Goal: Task Accomplishment & Management: Complete application form

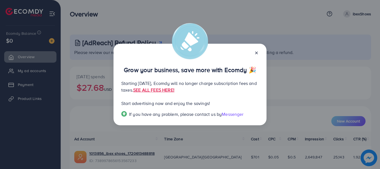
click at [256, 53] on line at bounding box center [256, 53] width 2 height 2
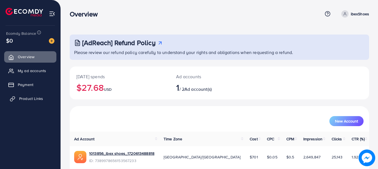
click at [34, 98] on span "Product Links" at bounding box center [31, 99] width 24 height 6
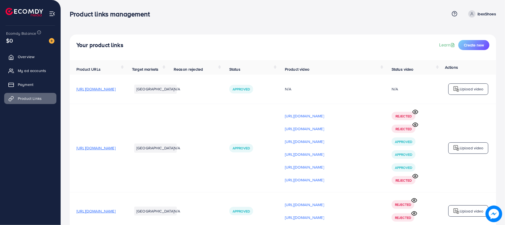
drag, startPoint x: 364, startPoint y: 0, endPoint x: 250, endPoint y: 120, distance: 165.7
click at [223, 120] on td "N/A" at bounding box center [195, 148] width 56 height 89
click at [324, 144] on p "[URL][DOMAIN_NAME]" at bounding box center [304, 141] width 39 height 7
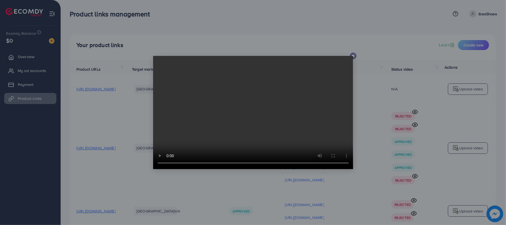
click at [353, 57] on video at bounding box center [253, 112] width 200 height 113
click at [352, 56] on video at bounding box center [253, 112] width 200 height 113
click at [355, 56] on icon at bounding box center [353, 56] width 4 height 4
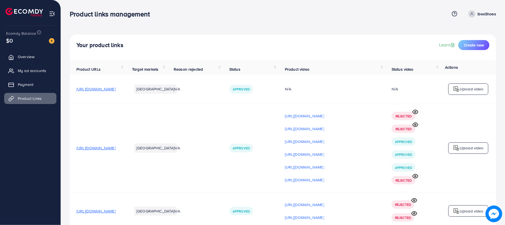
click at [116, 151] on span "[URL][DOMAIN_NAME]" at bounding box center [95, 148] width 39 height 6
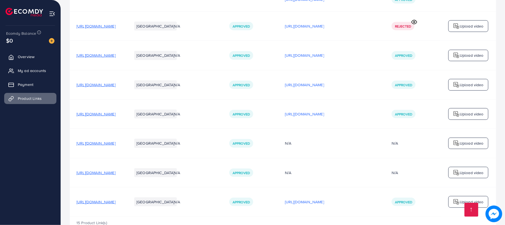
scroll to position [406, 0]
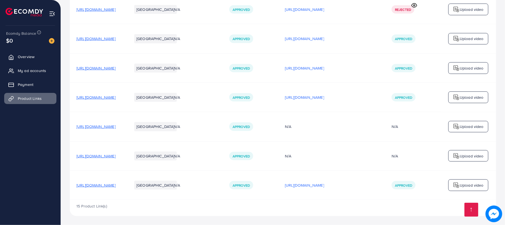
click at [116, 155] on span "[URL][DOMAIN_NAME]" at bounding box center [95, 156] width 39 height 6
click at [116, 126] on span "[URL][DOMAIN_NAME]" at bounding box center [95, 127] width 39 height 6
click at [108, 97] on span "[URL][DOMAIN_NAME]" at bounding box center [95, 98] width 39 height 6
click at [116, 38] on span "[URL][DOMAIN_NAME]" at bounding box center [95, 39] width 39 height 6
click at [114, 7] on span "[URL][DOMAIN_NAME]" at bounding box center [95, 10] width 39 height 6
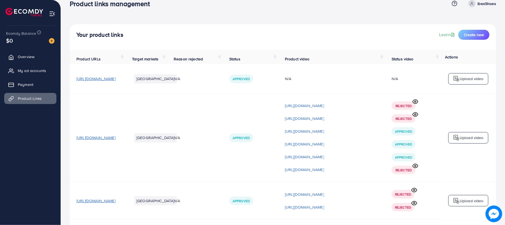
scroll to position [0, 0]
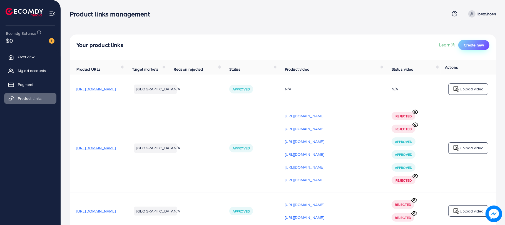
click at [379, 41] on button "Create new" at bounding box center [473, 45] width 31 height 10
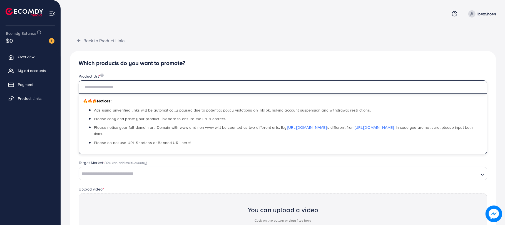
click at [95, 84] on input "text" at bounding box center [283, 86] width 409 height 13
paste input "**********"
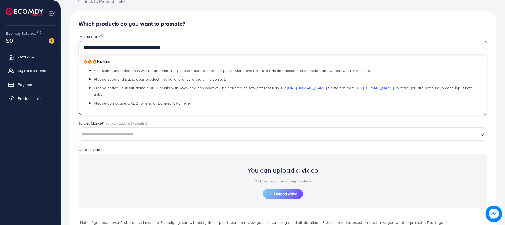
scroll to position [45, 0]
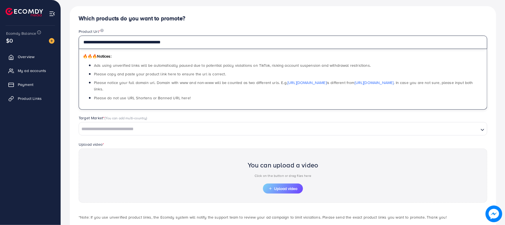
type input "**********"
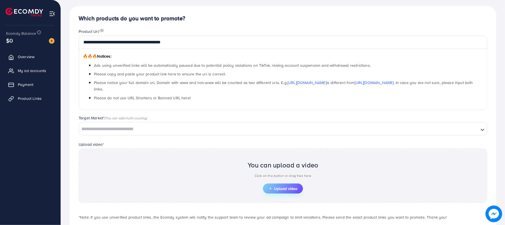
click at [285, 168] on span "Upload video" at bounding box center [283, 189] width 29 height 4
click at [287, 168] on span "Upload video" at bounding box center [283, 189] width 29 height 4
click at [284, 168] on span "Upload video" at bounding box center [283, 189] width 29 height 4
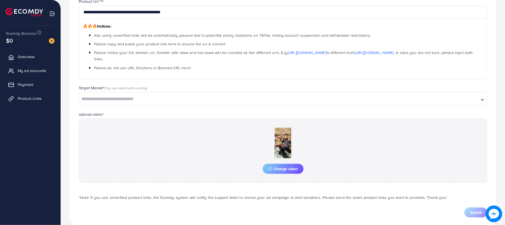
scroll to position [79, 0]
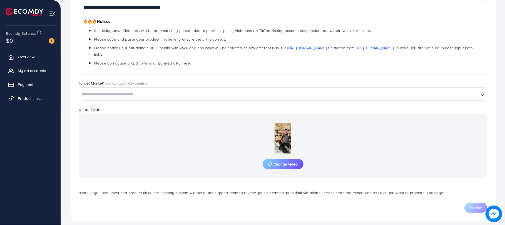
click at [92, 91] on input "Search for option" at bounding box center [278, 94] width 399 height 9
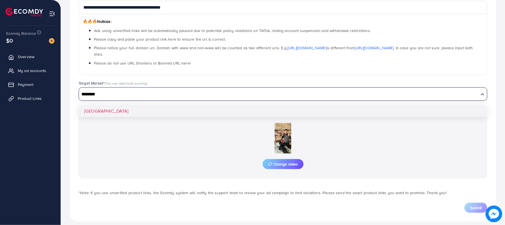
type input "********"
click at [91, 103] on div "**********" at bounding box center [283, 96] width 426 height 250
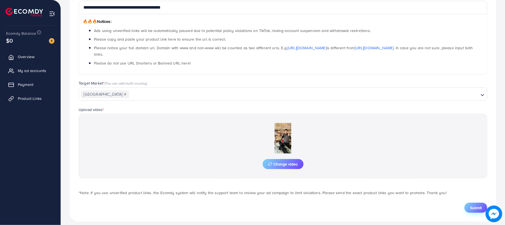
click at [379, 168] on button "Submit" at bounding box center [475, 208] width 23 height 10
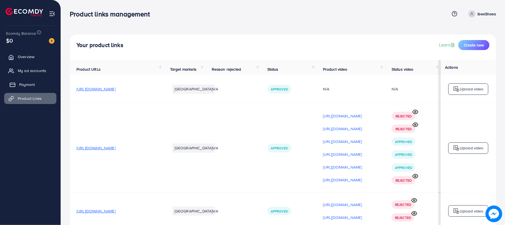
click at [25, 84] on span "Payment" at bounding box center [27, 85] width 16 height 6
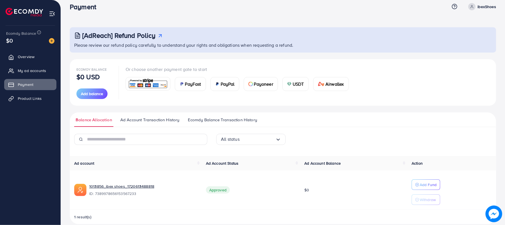
scroll to position [16, 0]
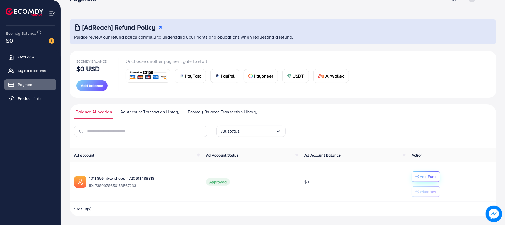
click at [379, 168] on p "Add Fund" at bounding box center [428, 176] width 17 height 7
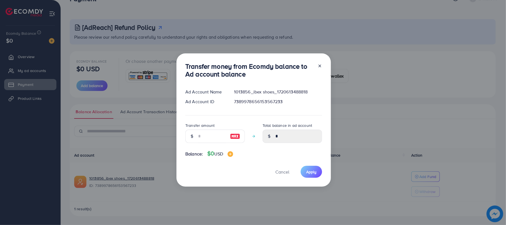
click at [319, 66] on line at bounding box center [320, 66] width 2 height 2
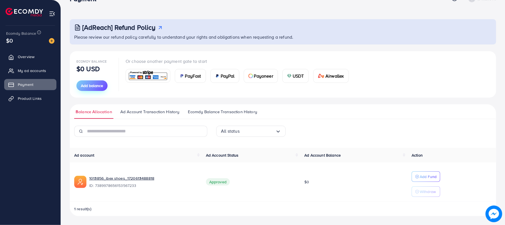
click at [91, 83] on span "Add balance" at bounding box center [92, 86] width 22 height 6
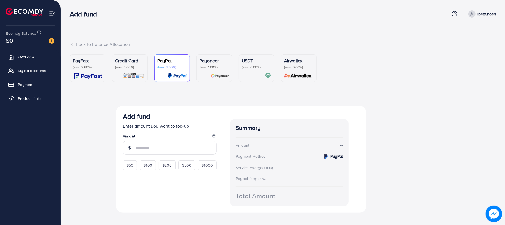
click at [131, 67] on p "(Fee: 4.00%)" at bounding box center [129, 67] width 29 height 4
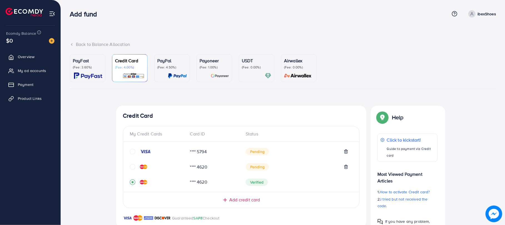
drag, startPoint x: 504, startPoint y: 82, endPoint x: 505, endPoint y: 116, distance: 33.6
click at [379, 116] on div "Back to Balance Allocation PayFast (Fee: 3.60%) Credit Card (Fee: 4.00%) PayPal…" at bounding box center [283, 183] width 444 height 366
click at [379, 45] on div "Back to Balance Allocation" at bounding box center [283, 44] width 426 height 6
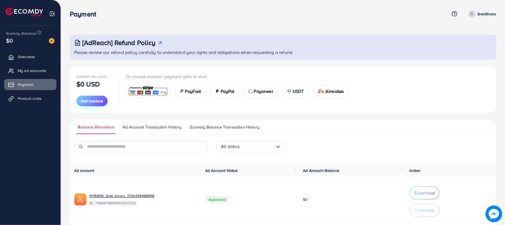
click at [94, 101] on span "Add balance" at bounding box center [92, 101] width 22 height 6
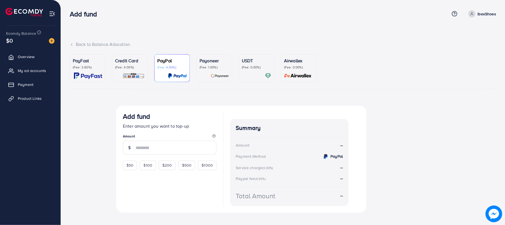
click at [128, 64] on div "Credit Card (Fee: 4.00%)" at bounding box center [129, 63] width 29 height 12
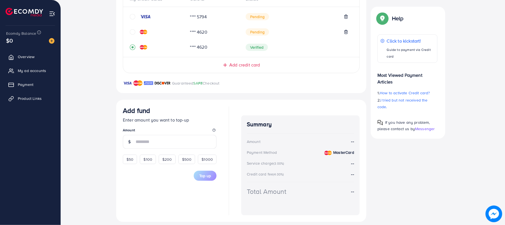
scroll to position [141, 0]
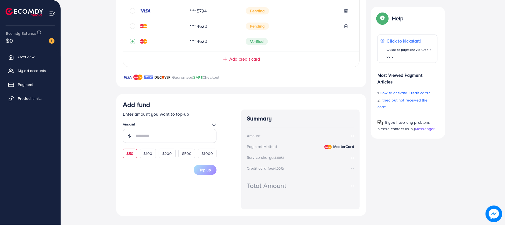
click at [128, 155] on span "$50" at bounding box center [129, 154] width 7 height 6
type input "**"
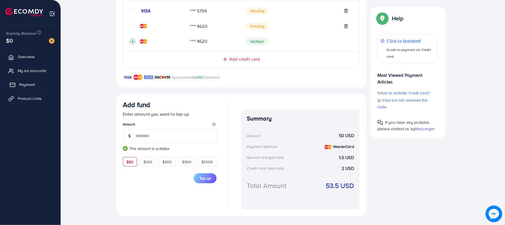
click at [27, 84] on span "Payment" at bounding box center [27, 85] width 16 height 6
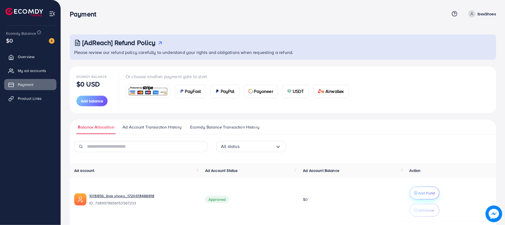
click at [379, 168] on p "Add Fund" at bounding box center [426, 193] width 17 height 7
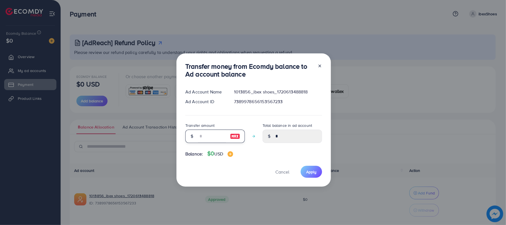
click at [201, 134] on input "number" at bounding box center [212, 136] width 28 height 13
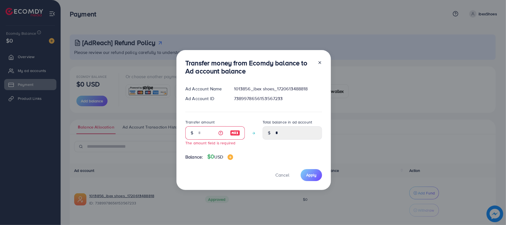
click at [320, 14] on div "Transfer money from Ecomdy balance to Ad account balance Ad Account Name 101385…" at bounding box center [253, 112] width 506 height 225
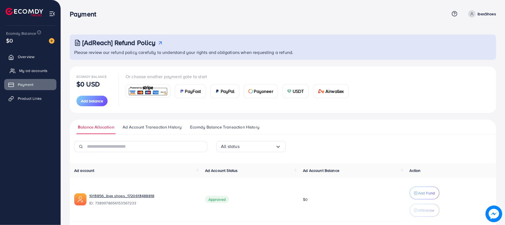
click at [35, 71] on span "My ad accounts" at bounding box center [33, 71] width 28 height 6
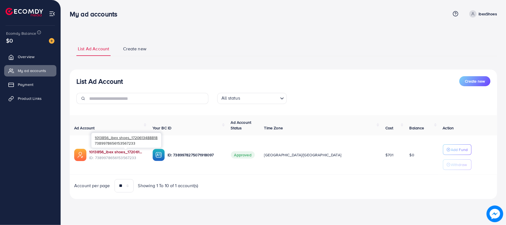
click at [134, 152] on link "1013856_ibex shoes_1720613488818" at bounding box center [116, 152] width 54 height 6
click at [37, 97] on span "Product Links" at bounding box center [31, 99] width 24 height 6
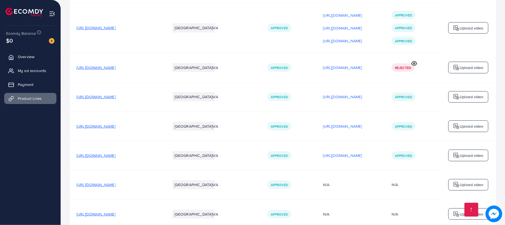
scroll to position [435, 0]
